Goal: Task Accomplishment & Management: Use online tool/utility

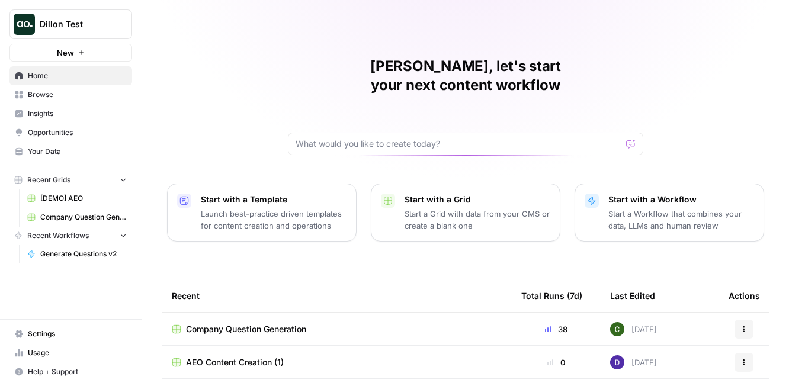
click at [81, 25] on span "Dillon Test" at bounding box center [76, 24] width 72 height 12
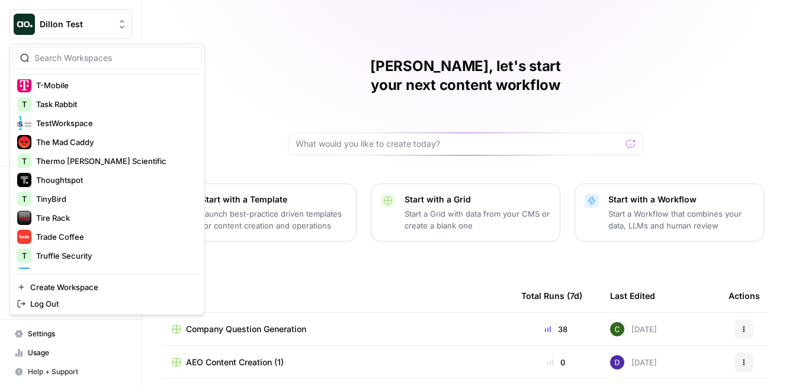
scroll to position [2502, 0]
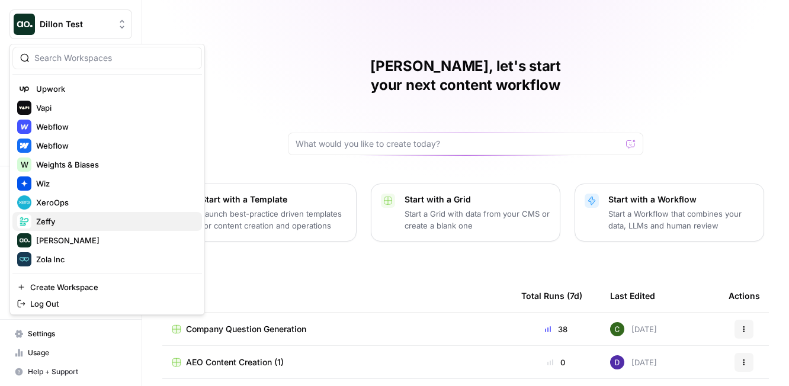
click at [92, 219] on span "Zeffy" at bounding box center [114, 222] width 156 height 12
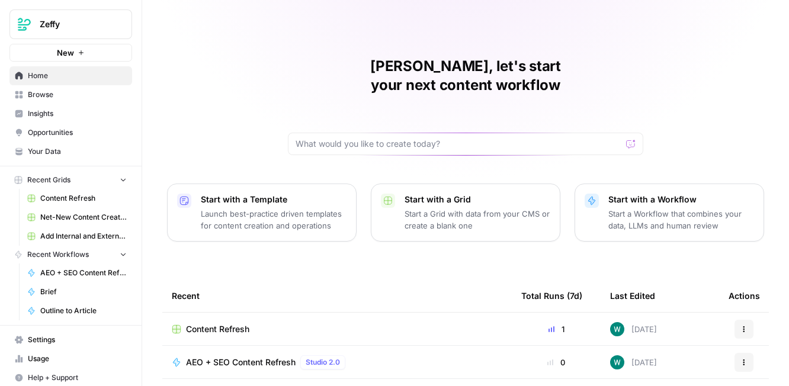
click at [78, 94] on span "Browse" at bounding box center [77, 94] width 99 height 11
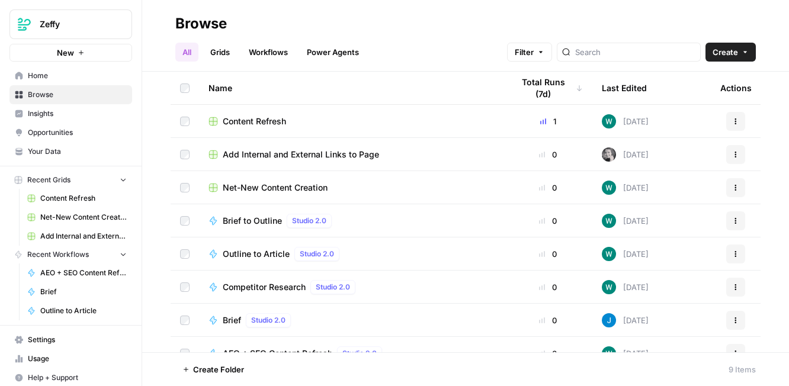
click at [37, 24] on button "Zeffy" at bounding box center [70, 24] width 123 height 30
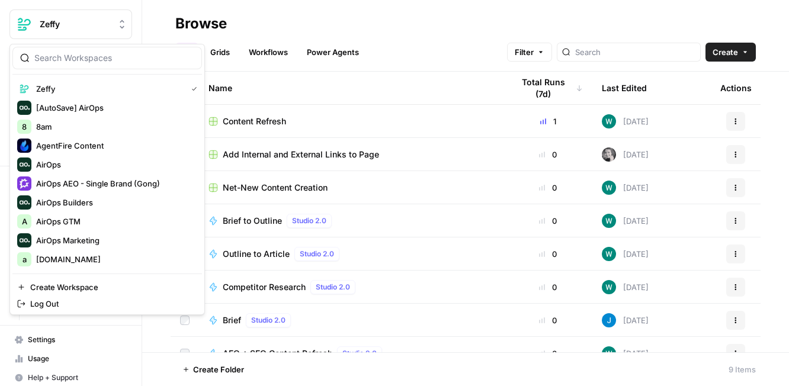
click at [281, 12] on header "Browse All Grids Workflows Power Agents Filter Create" at bounding box center [465, 36] width 647 height 72
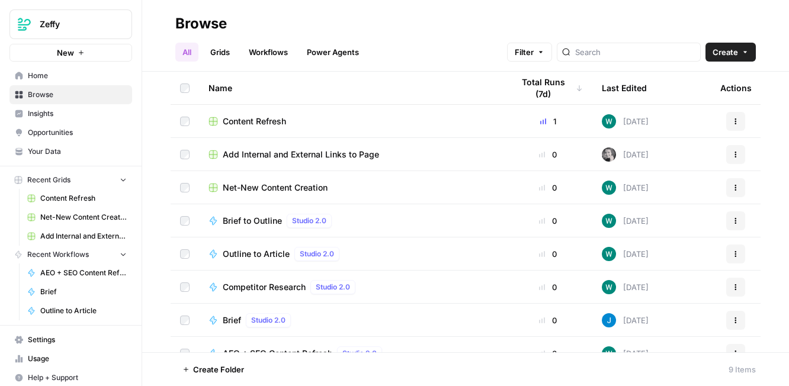
click at [88, 18] on span "Zeffy" at bounding box center [76, 24] width 72 height 12
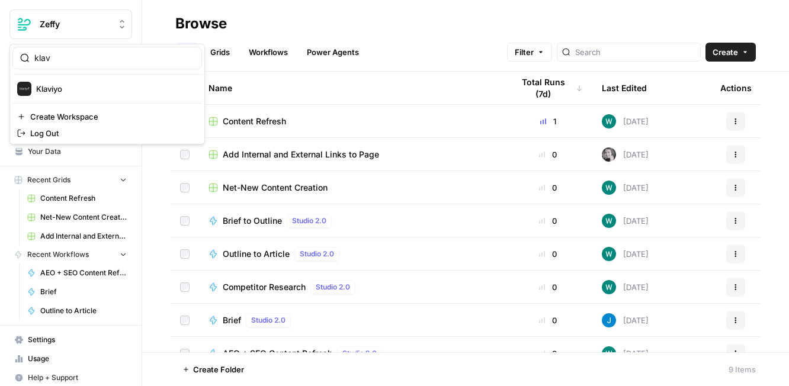
type input "Klaviyo"
drag, startPoint x: 88, startPoint y: 17, endPoint x: 78, endPoint y: 92, distance: 75.3
click at [78, 92] on span "Klaviyo" at bounding box center [114, 89] width 156 height 12
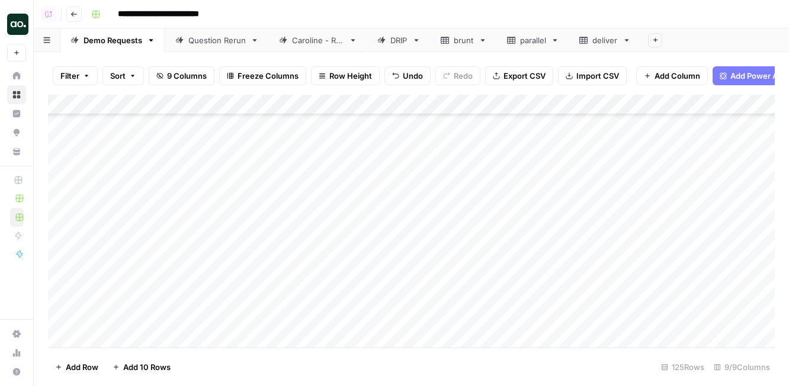
scroll to position [2263, 0]
click at [534, 41] on div "parallel" at bounding box center [533, 40] width 26 height 12
click at [291, 40] on div "Caroline - Run" at bounding box center [311, 40] width 65 height 12
click at [128, 39] on div "Demo Requests" at bounding box center [113, 40] width 59 height 12
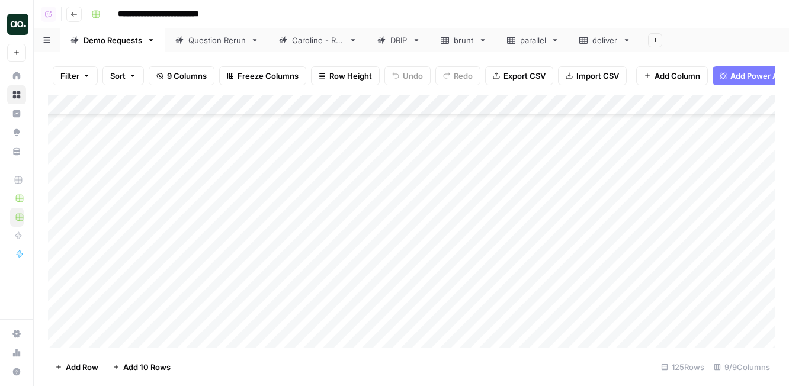
scroll to position [2304, 0]
click at [517, 176] on div "Add Column" at bounding box center [411, 221] width 727 height 253
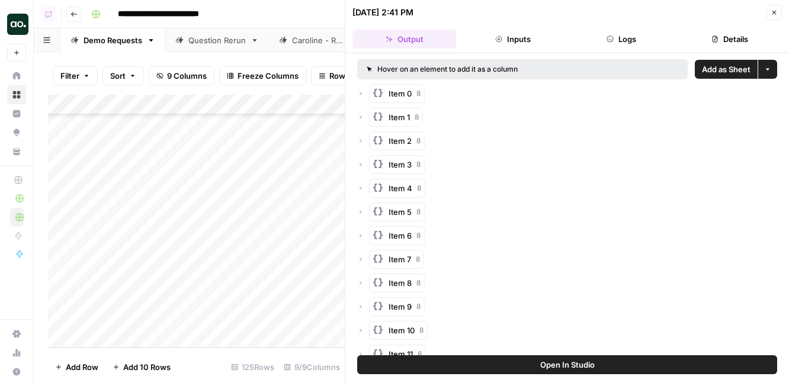
click at [721, 71] on span "Add as Sheet" at bounding box center [726, 69] width 49 height 12
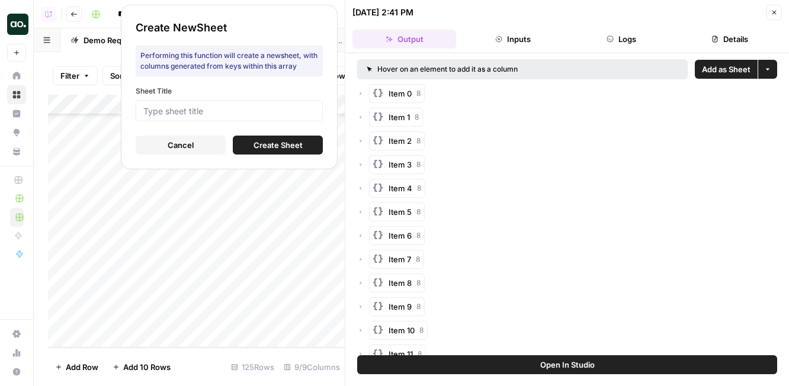
click at [297, 101] on div at bounding box center [229, 110] width 187 height 21
click at [297, 97] on div "Sheet Title" at bounding box center [229, 104] width 187 height 36
click at [297, 110] on input "Sheet Title" at bounding box center [229, 110] width 172 height 11
type input "bldr"
click at [291, 142] on span "Create Sheet" at bounding box center [278, 145] width 49 height 12
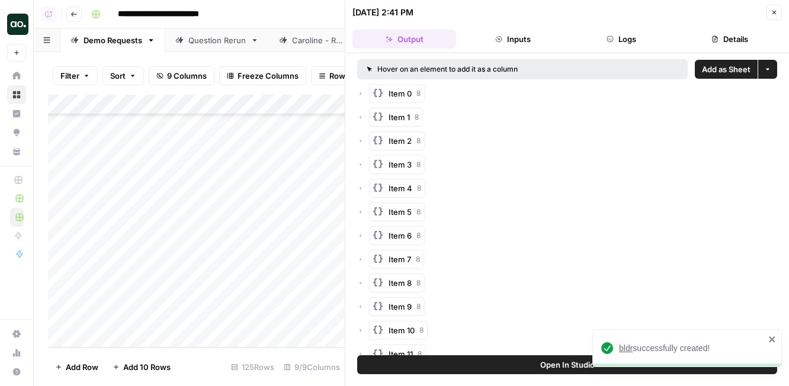
click at [624, 346] on span "bldr" at bounding box center [626, 348] width 14 height 9
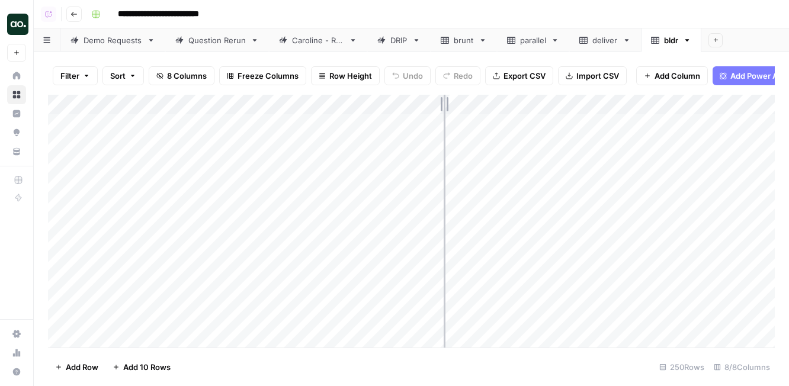
drag, startPoint x: 261, startPoint y: 101, endPoint x: 455, endPoint y: 102, distance: 193.7
click at [454, 102] on div "Add Column" at bounding box center [411, 221] width 727 height 253
click at [125, 42] on div "Demo Requests" at bounding box center [113, 40] width 59 height 12
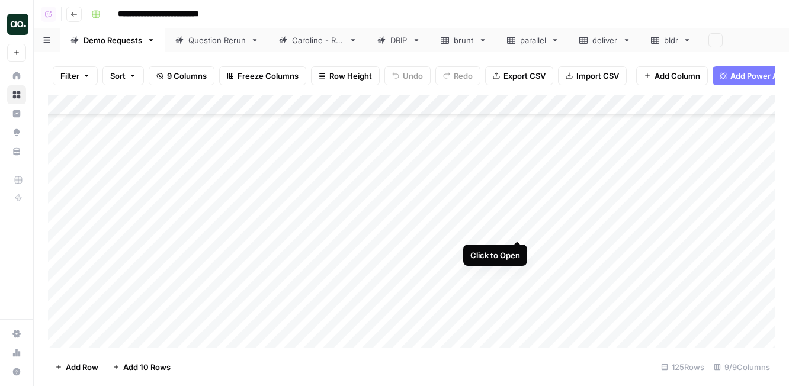
click at [517, 228] on div "Add Column" at bounding box center [411, 221] width 727 height 253
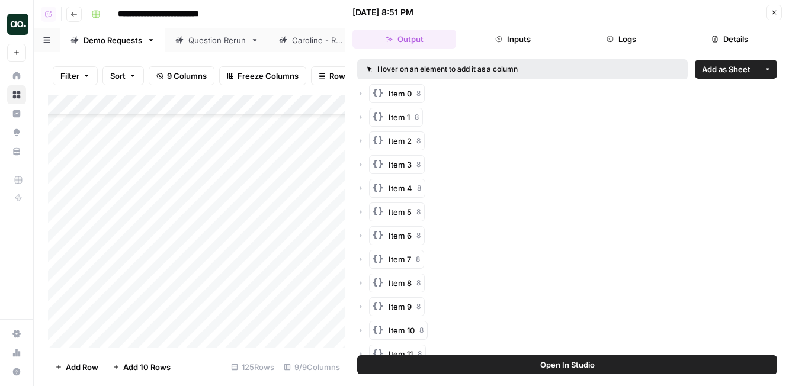
click at [713, 69] on span "Add as Sheet" at bounding box center [726, 69] width 49 height 12
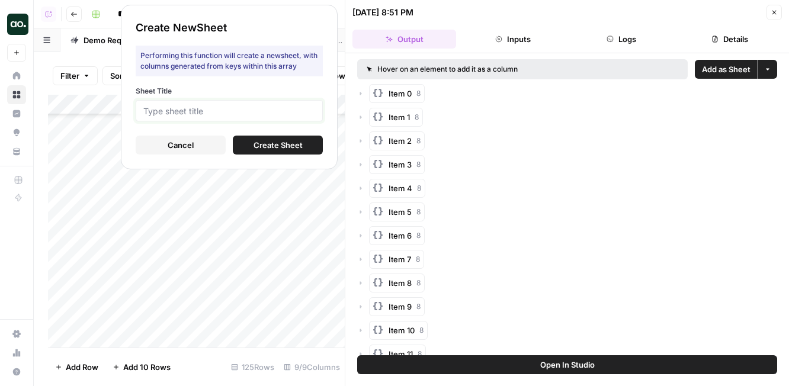
click at [281, 108] on input "Sheet Title" at bounding box center [229, 110] width 172 height 11
type input "notion"
click at [275, 146] on span "Create Sheet" at bounding box center [278, 145] width 49 height 12
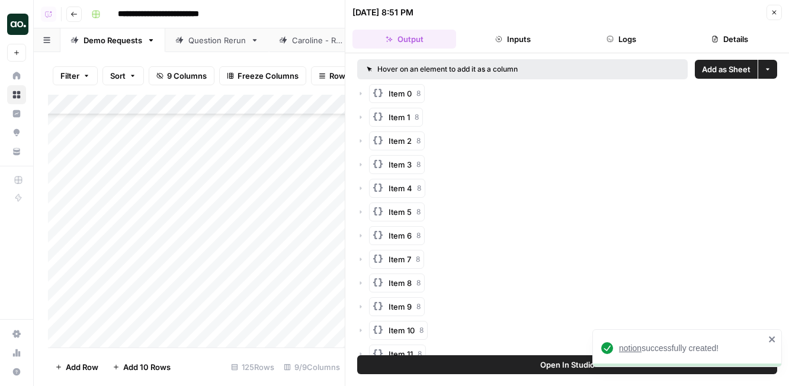
click at [624, 349] on span "notion" at bounding box center [630, 348] width 23 height 9
